Goal: Communication & Community: Answer question/provide support

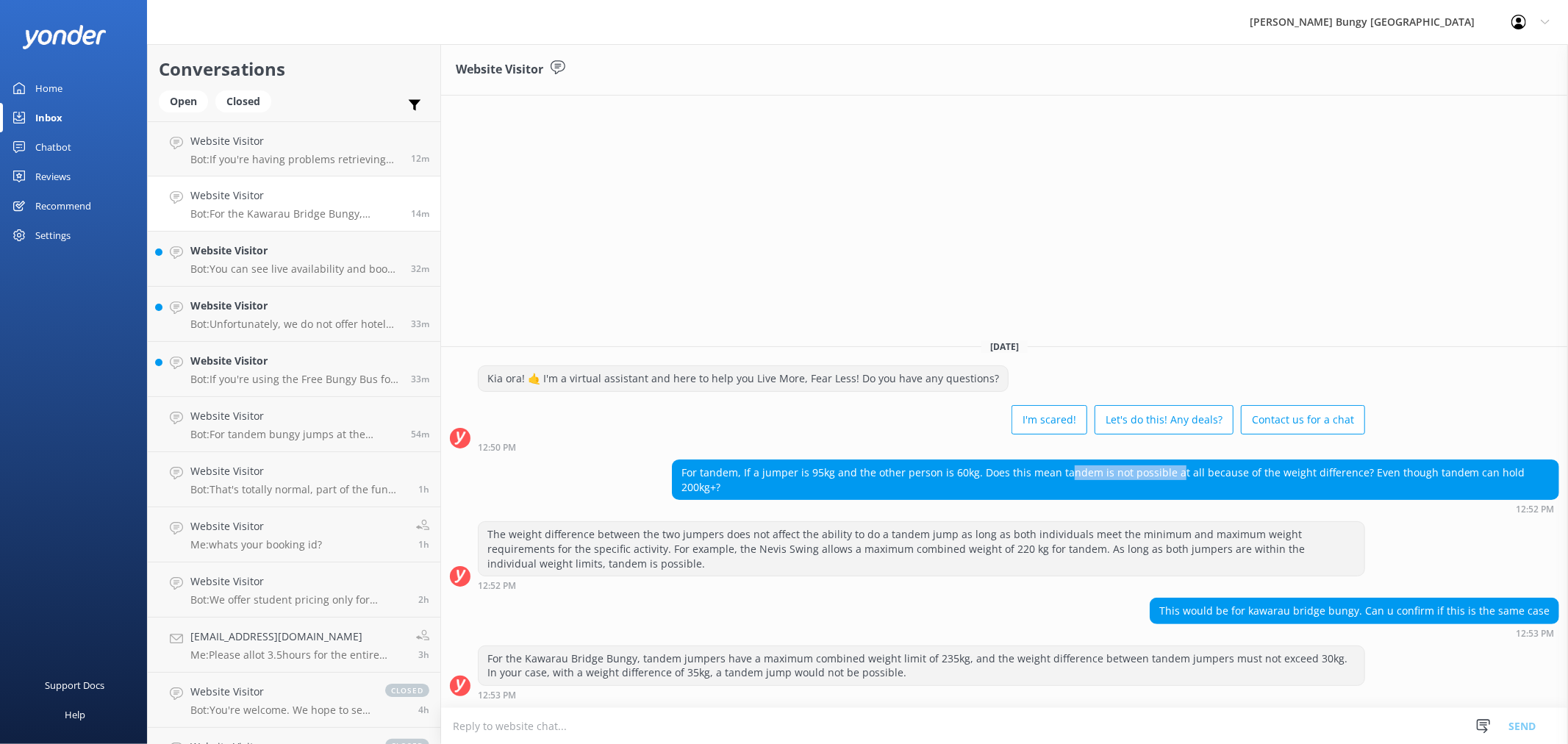
drag, startPoint x: 1072, startPoint y: 477, endPoint x: 1181, endPoint y: 488, distance: 109.6
click at [1181, 488] on div "For tandem, If a jumper is 95kg and the other person is 60kg. Does this mean ta…" at bounding box center [1116, 480] width 886 height 39
click at [1224, 327] on div "Website Visitor [DATE] Kia ora! 🤙 I'm a virtual assistant and here to help you …" at bounding box center [1004, 394] width 1127 height 700
click at [927, 724] on textarea at bounding box center [1004, 726] width 1127 height 36
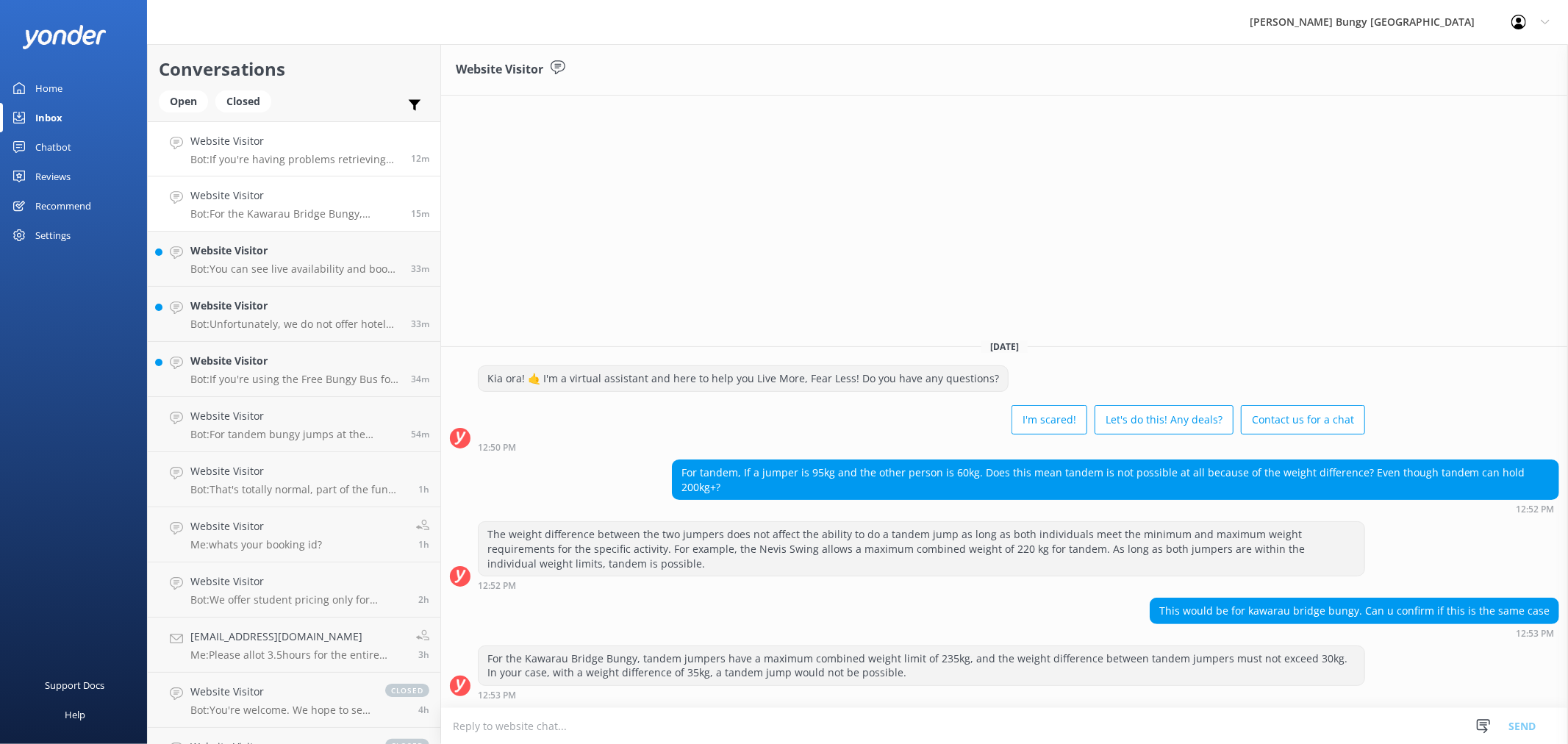
click at [311, 161] on p "Bot: If you're having problems retrieving your photos or videos, please email […" at bounding box center [295, 159] width 210 height 13
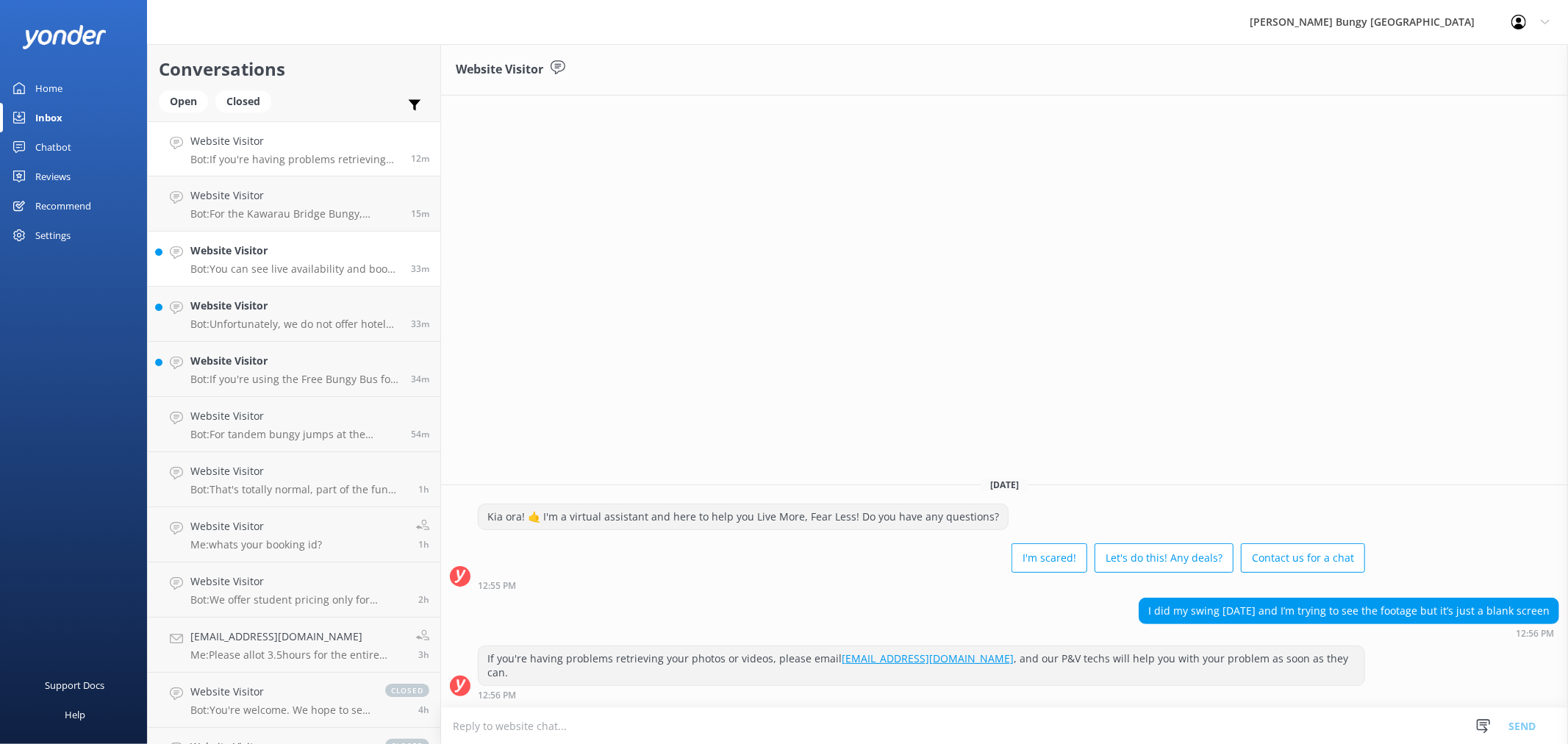
click at [331, 258] on h4 "Website Visitor" at bounding box center [295, 251] width 210 height 16
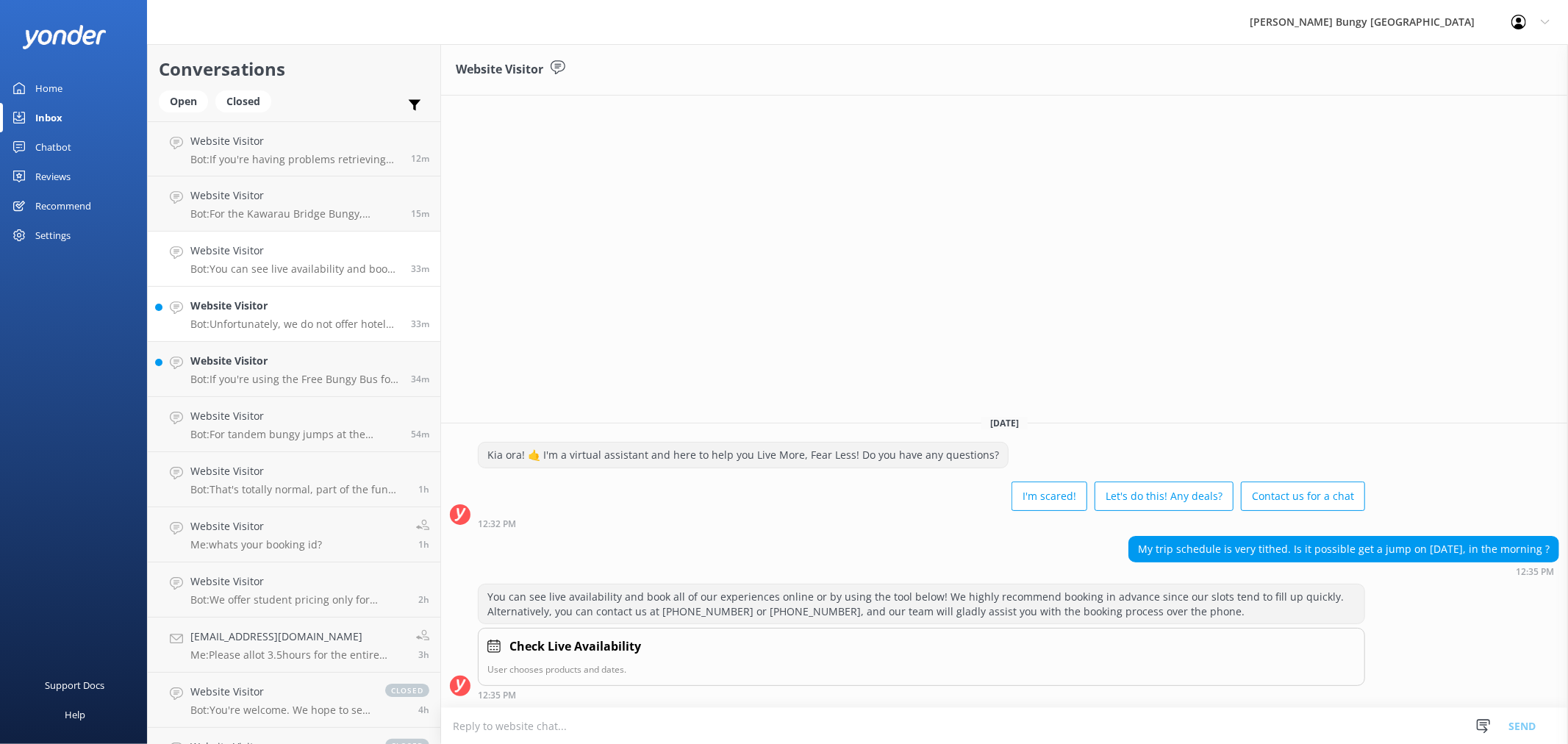
click at [369, 305] on h4 "Website Visitor" at bounding box center [295, 305] width 210 height 16
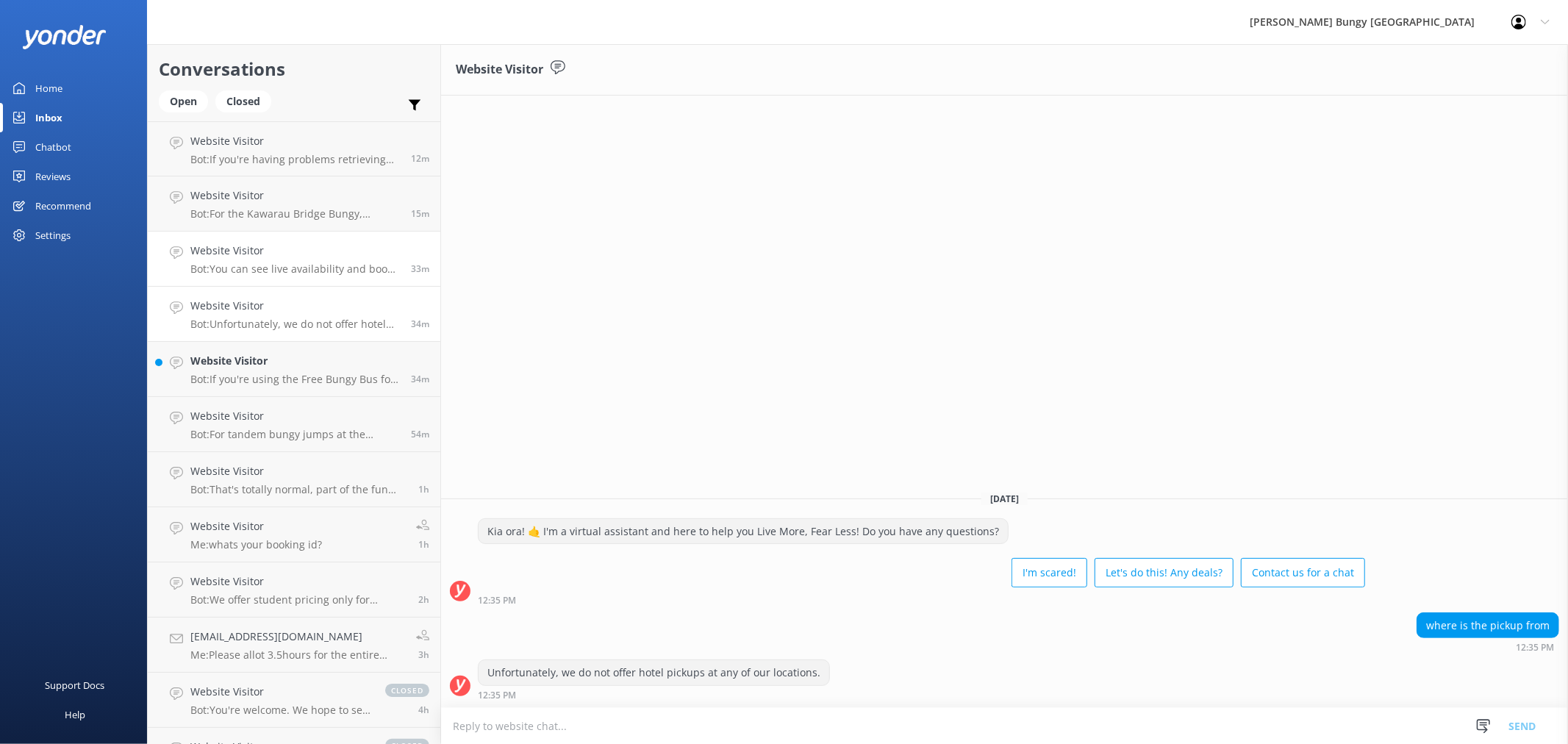
click at [372, 261] on div "Website Visitor Bot: You can see live availability and book all of our experien…" at bounding box center [295, 258] width 210 height 32
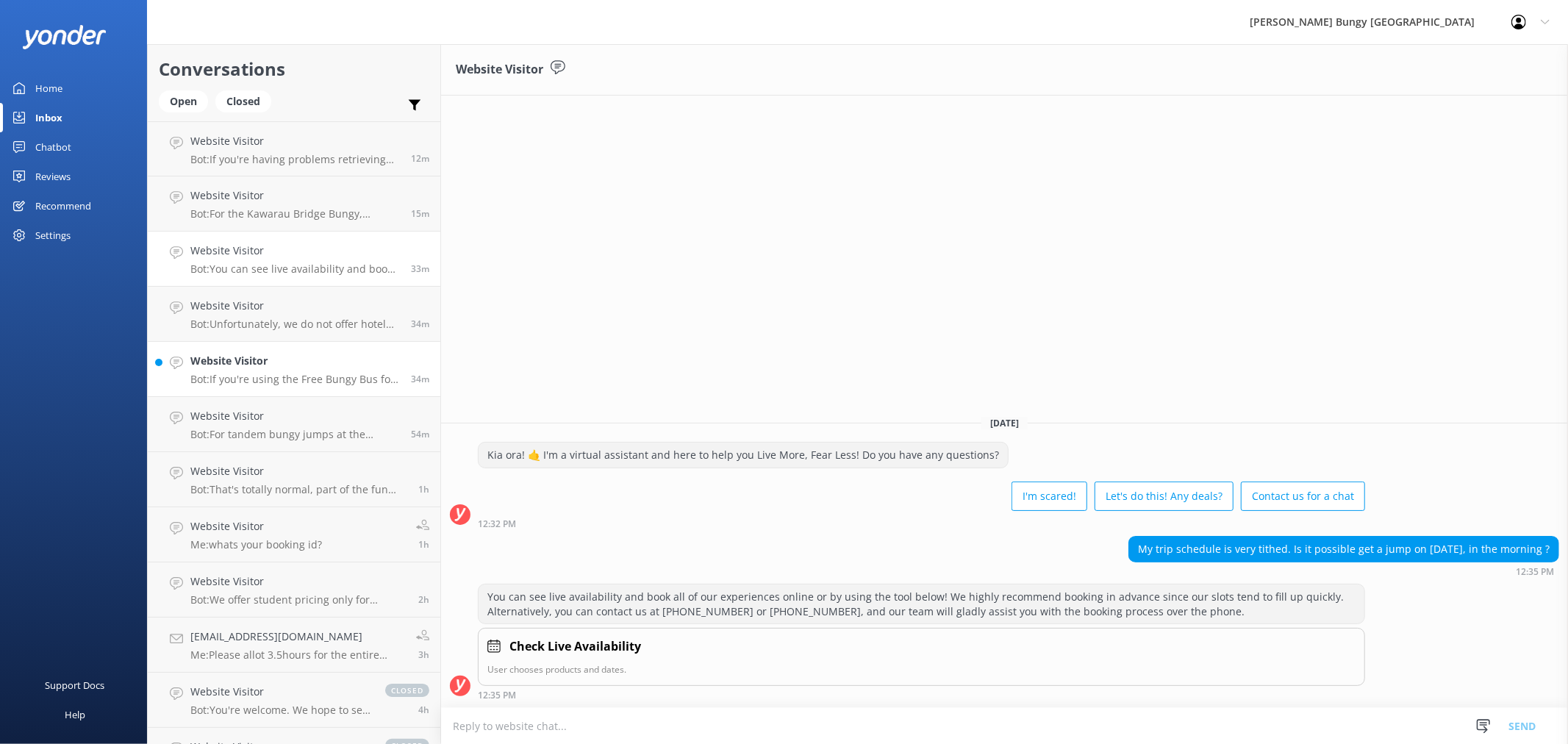
click at [296, 382] on p "Bot: If you're using the Free Bungy Bus for an 11:20 catapult, the bus departur…" at bounding box center [295, 379] width 210 height 13
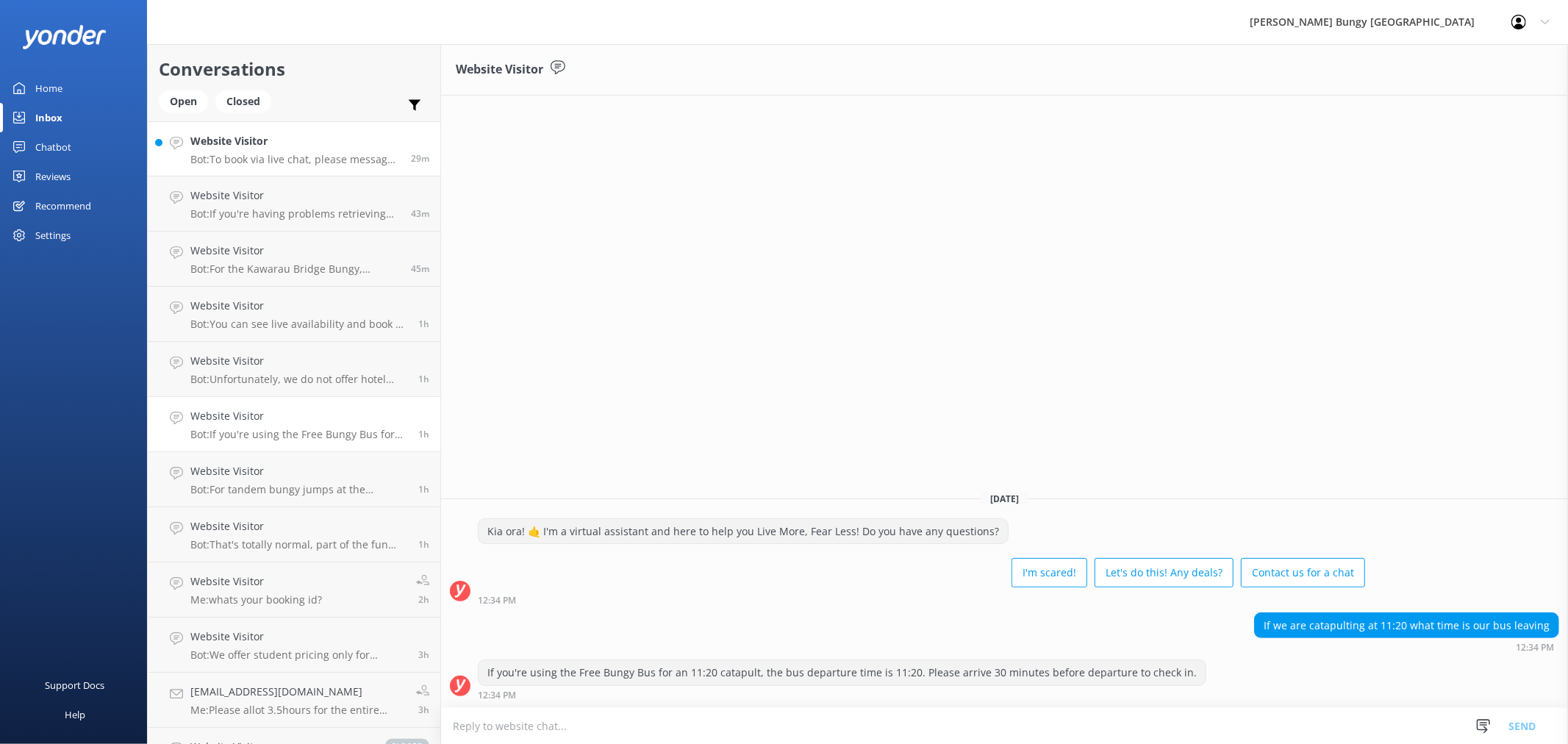
click at [346, 148] on h4 "Website Visitor" at bounding box center [295, 141] width 210 height 16
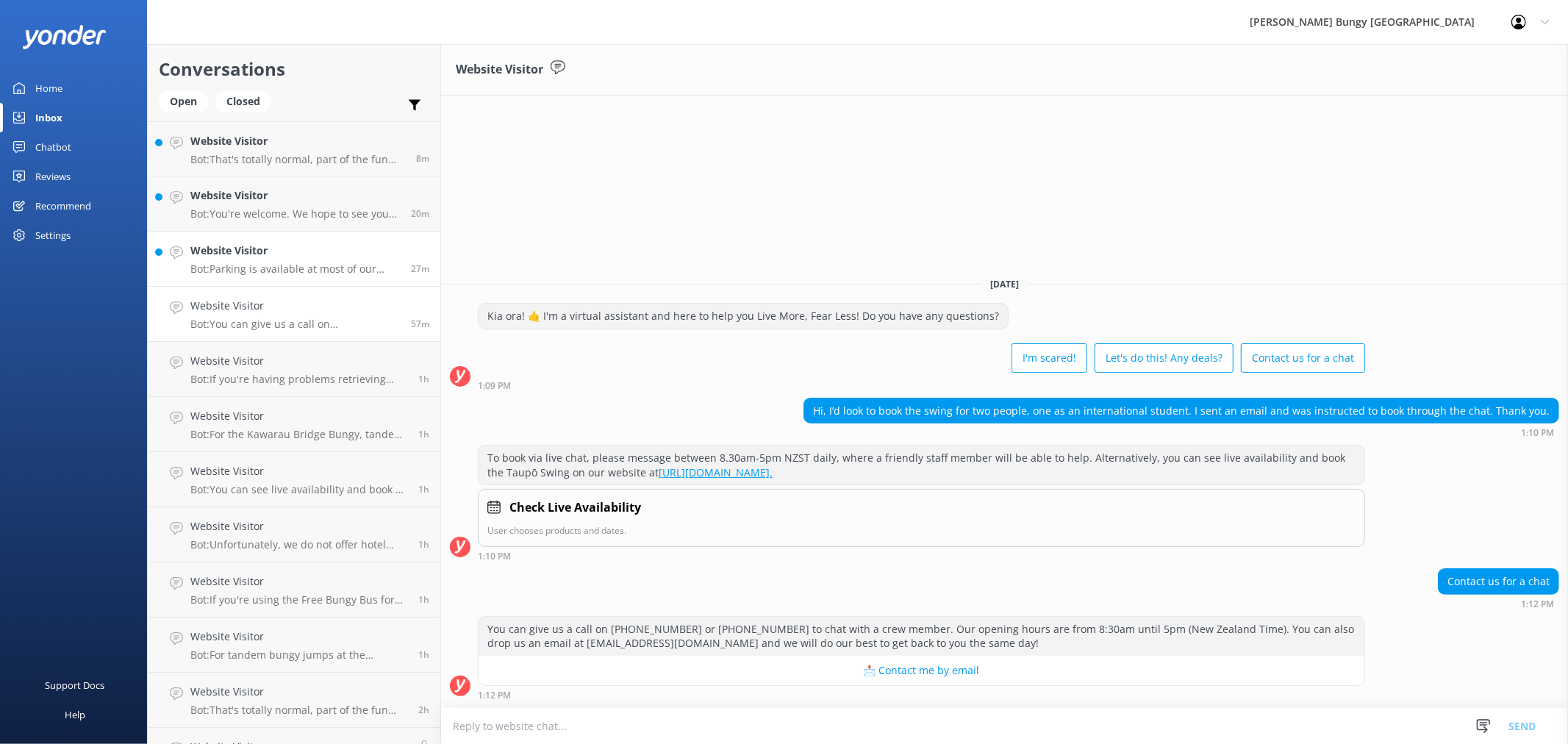
click at [357, 273] on p "Bot: Parking is available at most of our bungy sites. [GEOGRAPHIC_DATA], [GEOGR…" at bounding box center [295, 269] width 210 height 13
